Goal: Task Accomplishment & Management: Use online tool/utility

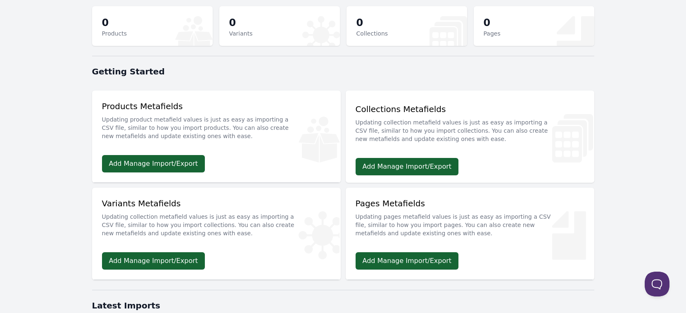
scroll to position [117, 0]
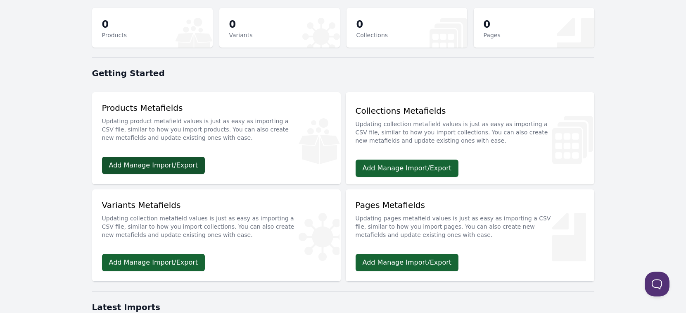
click at [184, 164] on link "Add Manage Import/Export" at bounding box center [153, 165] width 103 height 17
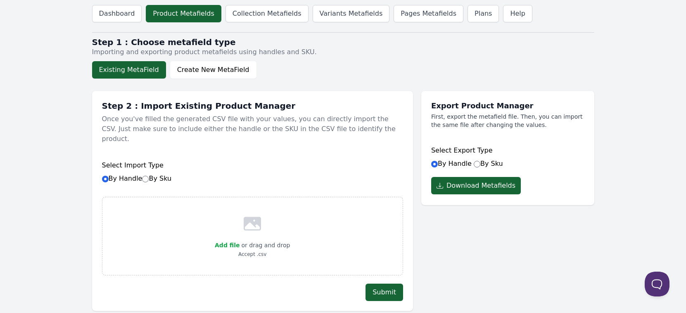
click at [149, 174] on label "By Sku" at bounding box center [156, 178] width 29 height 8
click at [149, 176] on input "By Sku" at bounding box center [145, 179] width 7 height 7
radio input "true"
click at [115, 174] on label "By Handle By Sku" at bounding box center [137, 178] width 70 height 8
click at [109, 176] on input "By Handle By Sku" at bounding box center [105, 179] width 7 height 7
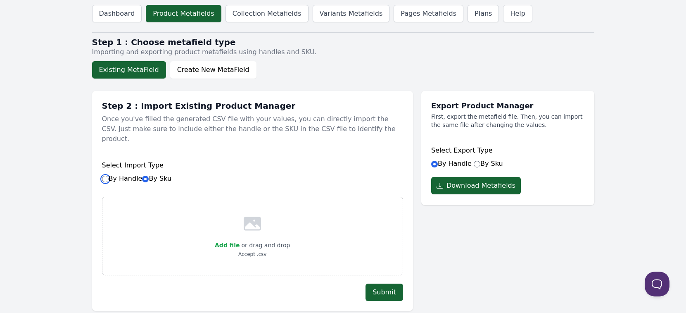
radio input "true"
click at [474, 163] on input "By Sku" at bounding box center [477, 164] width 7 height 7
radio input "true"
click at [474, 188] on button "Download Metafields" at bounding box center [476, 185] width 90 height 17
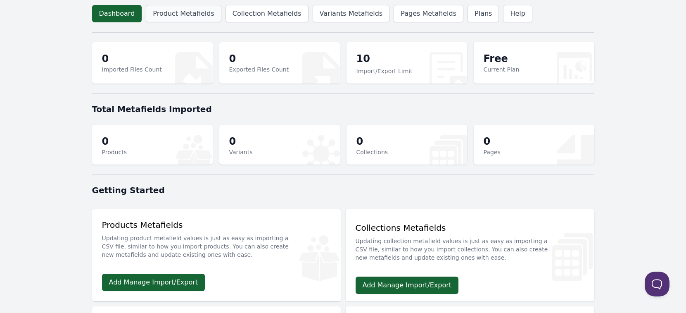
click at [189, 15] on link "Product Metafields" at bounding box center [183, 13] width 75 height 17
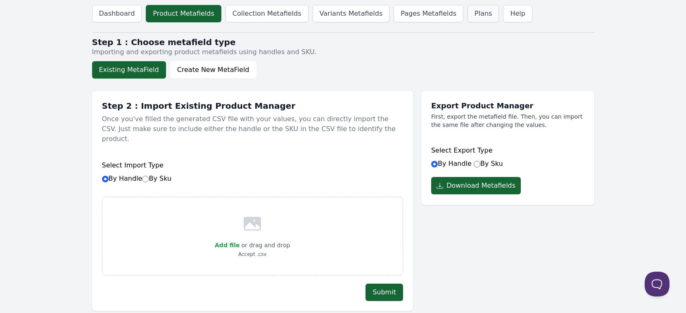
click at [468, 16] on link "Plans" at bounding box center [483, 13] width 31 height 17
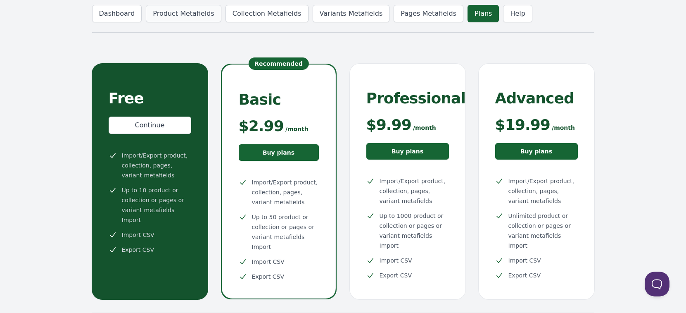
click at [159, 17] on link "Product Metafields" at bounding box center [183, 13] width 75 height 17
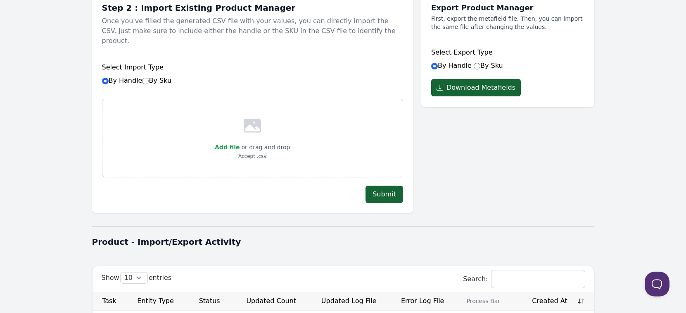
scroll to position [18, 0]
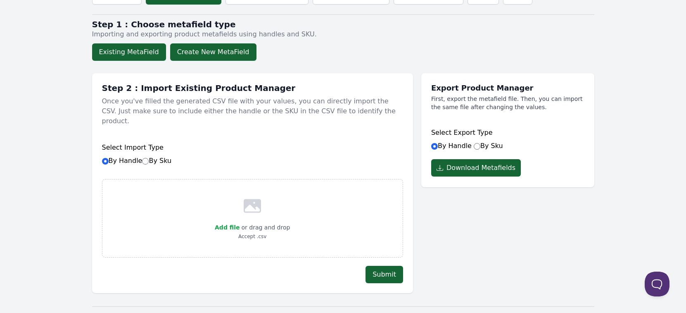
click at [228, 57] on button "Create New MetaField" at bounding box center [213, 51] width 86 height 17
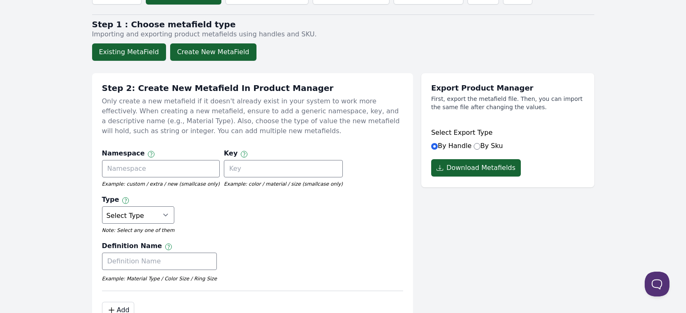
click at [150, 49] on button "Existing MetaField" at bounding box center [129, 51] width 74 height 17
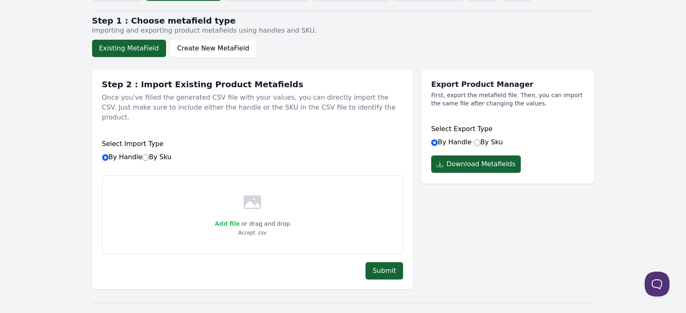
scroll to position [0, 0]
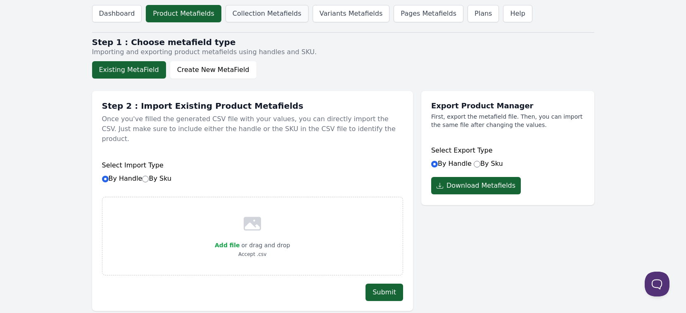
click at [272, 16] on link "Collection Metafields" at bounding box center [267, 13] width 83 height 17
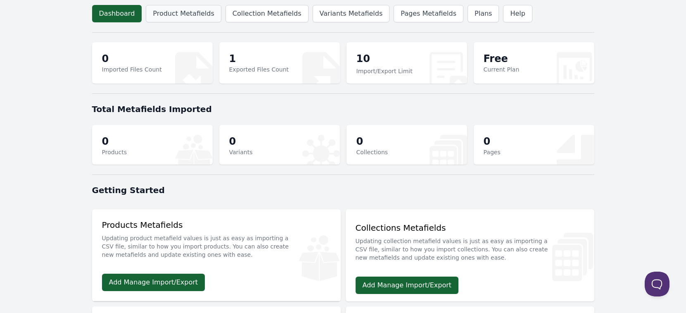
click at [196, 14] on link "Product Metafields" at bounding box center [183, 13] width 75 height 17
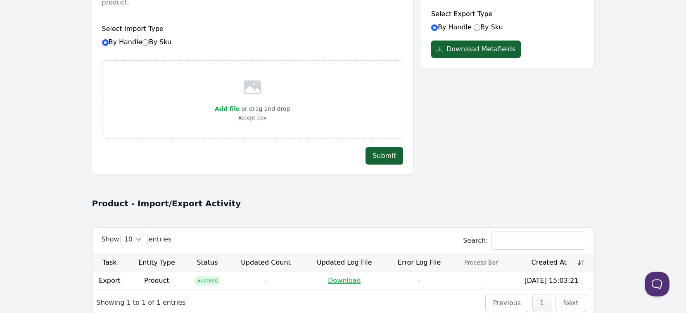
scroll to position [173, 0]
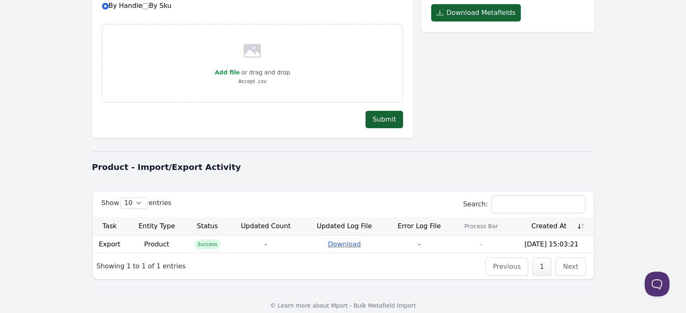
click at [339, 240] on link "Download" at bounding box center [344, 244] width 33 height 8
